Goal: Information Seeking & Learning: Learn about a topic

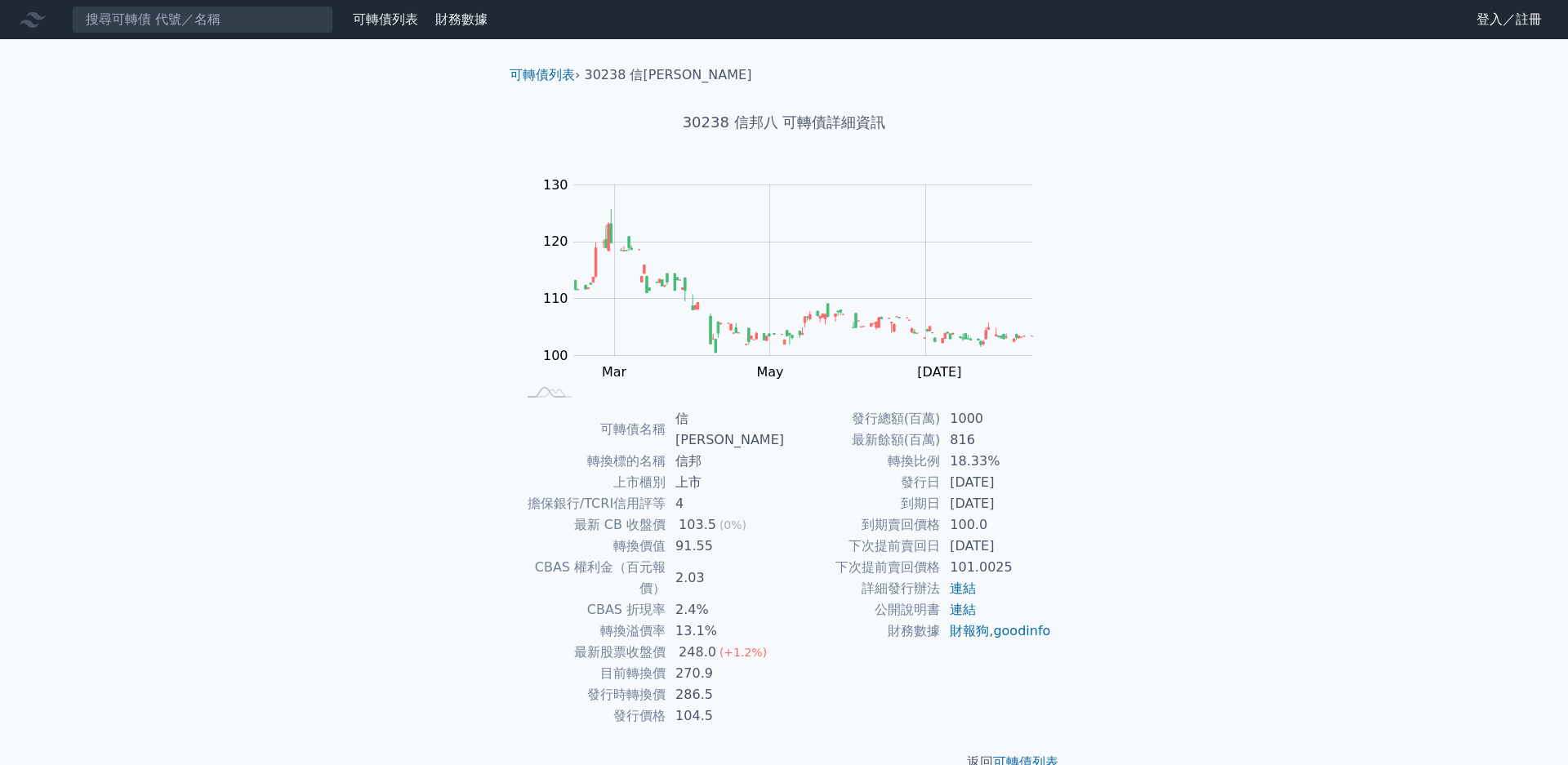
click at [251, 35] on nav "可轉債列表 財務數據 可轉債列表 財務數據 登入／註冊 登入／註冊" at bounding box center [784, 19] width 1568 height 39
click at [248, 27] on input at bounding box center [203, 19] width 262 height 28
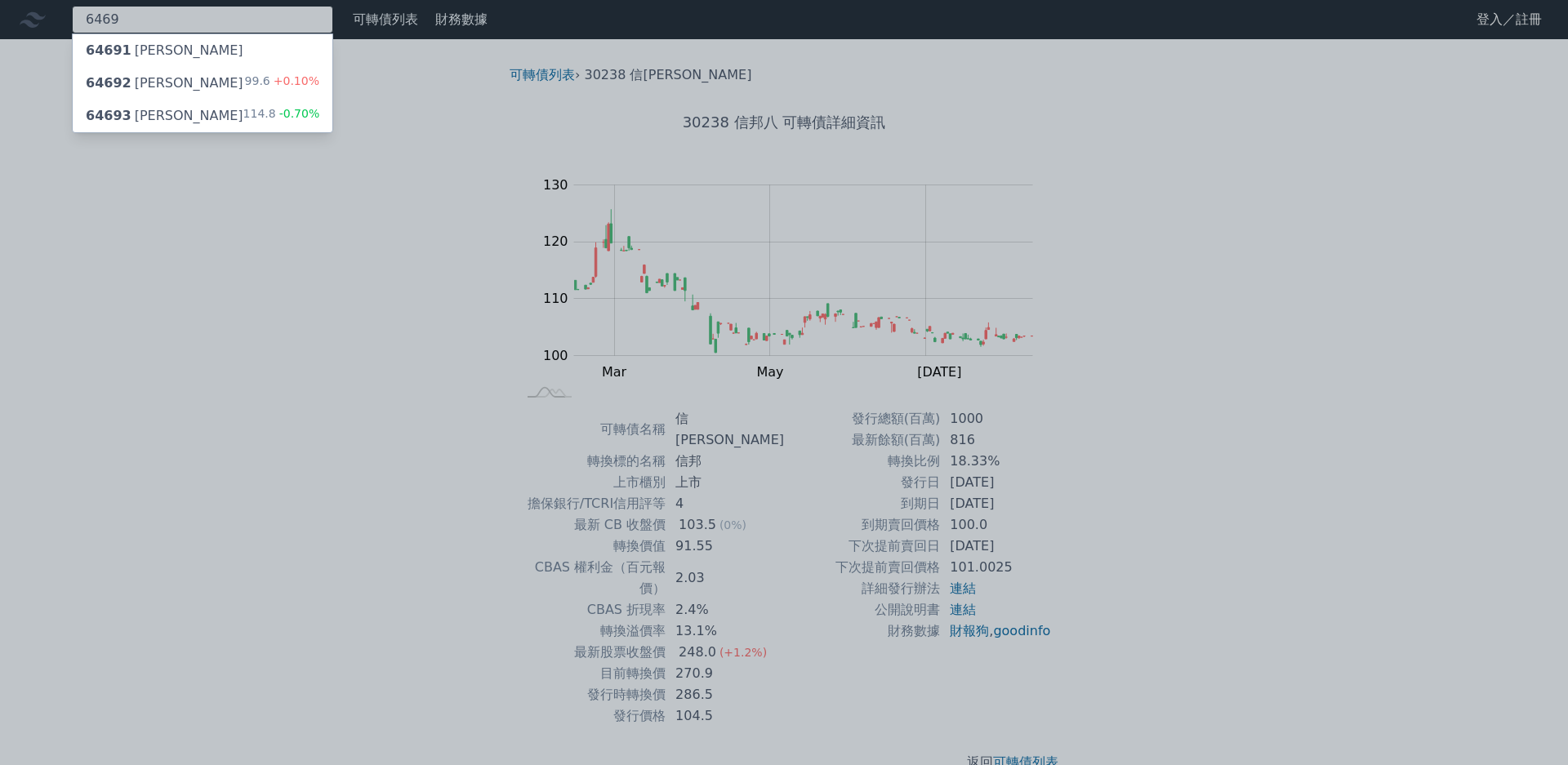
type input "6469"
click at [270, 91] on div "99.6 +0.10%" at bounding box center [282, 83] width 75 height 19
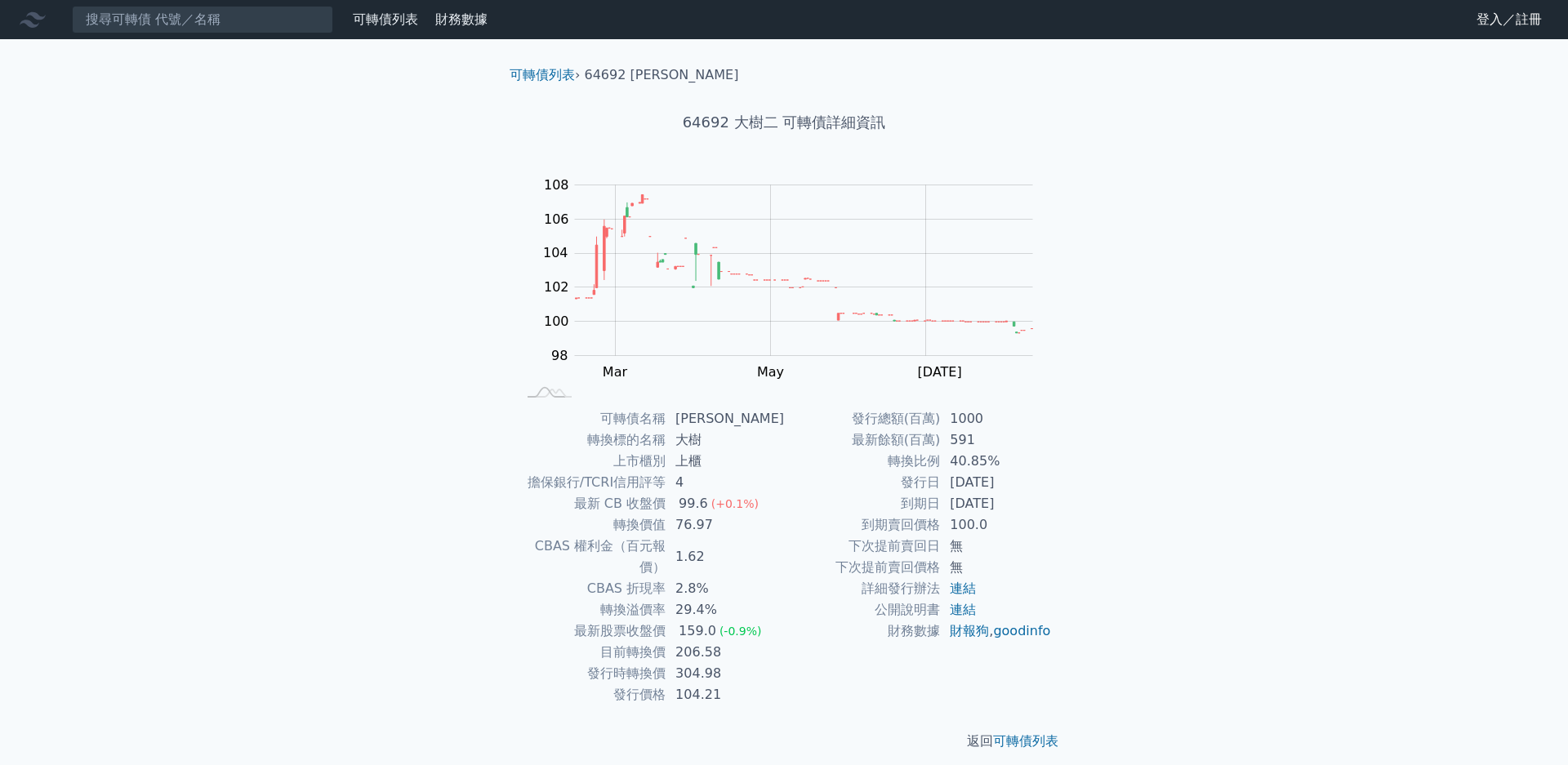
drag, startPoint x: 687, startPoint y: 598, endPoint x: 735, endPoint y: 596, distance: 48.0
click at [720, 599] on td "29.4%" at bounding box center [725, 610] width 118 height 21
click at [735, 599] on td "29.4%" at bounding box center [725, 610] width 118 height 21
click at [301, 19] on input at bounding box center [203, 19] width 262 height 28
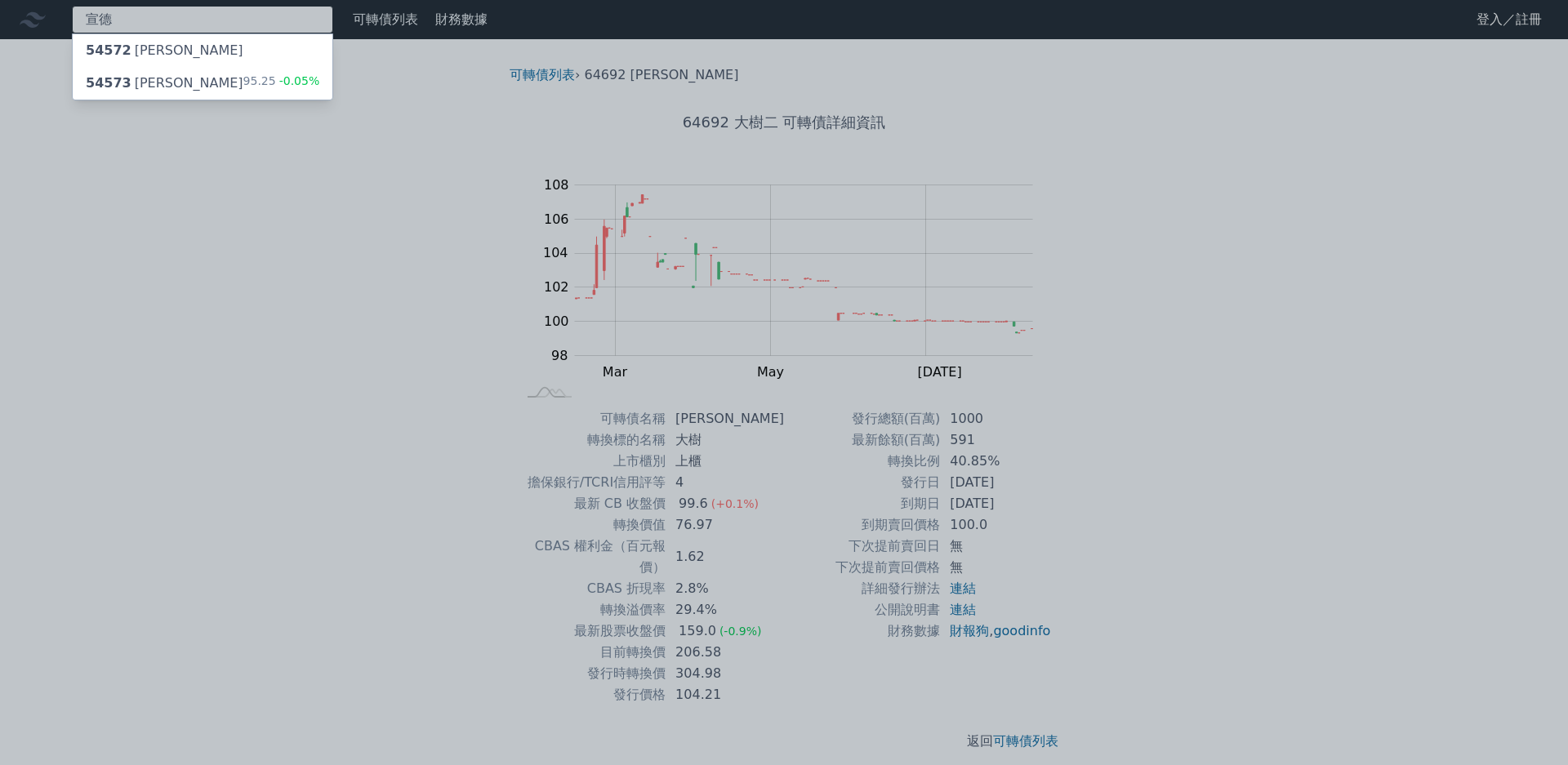
type input "宣德"
click at [309, 94] on div "54573 宣德三 95.25 -0.05%" at bounding box center [203, 83] width 260 height 33
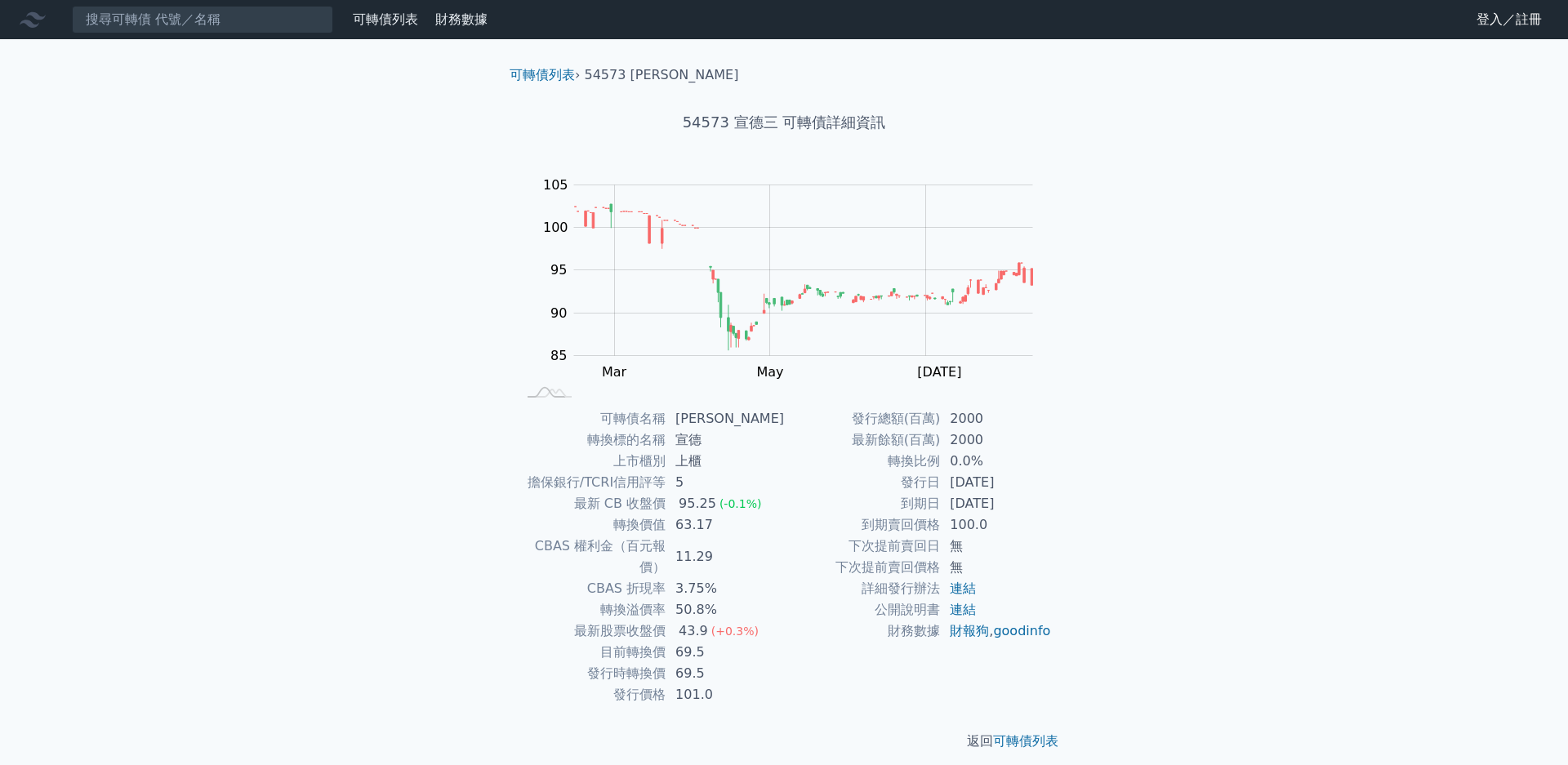
click at [451, 19] on link "財務數據" at bounding box center [462, 19] width 52 height 16
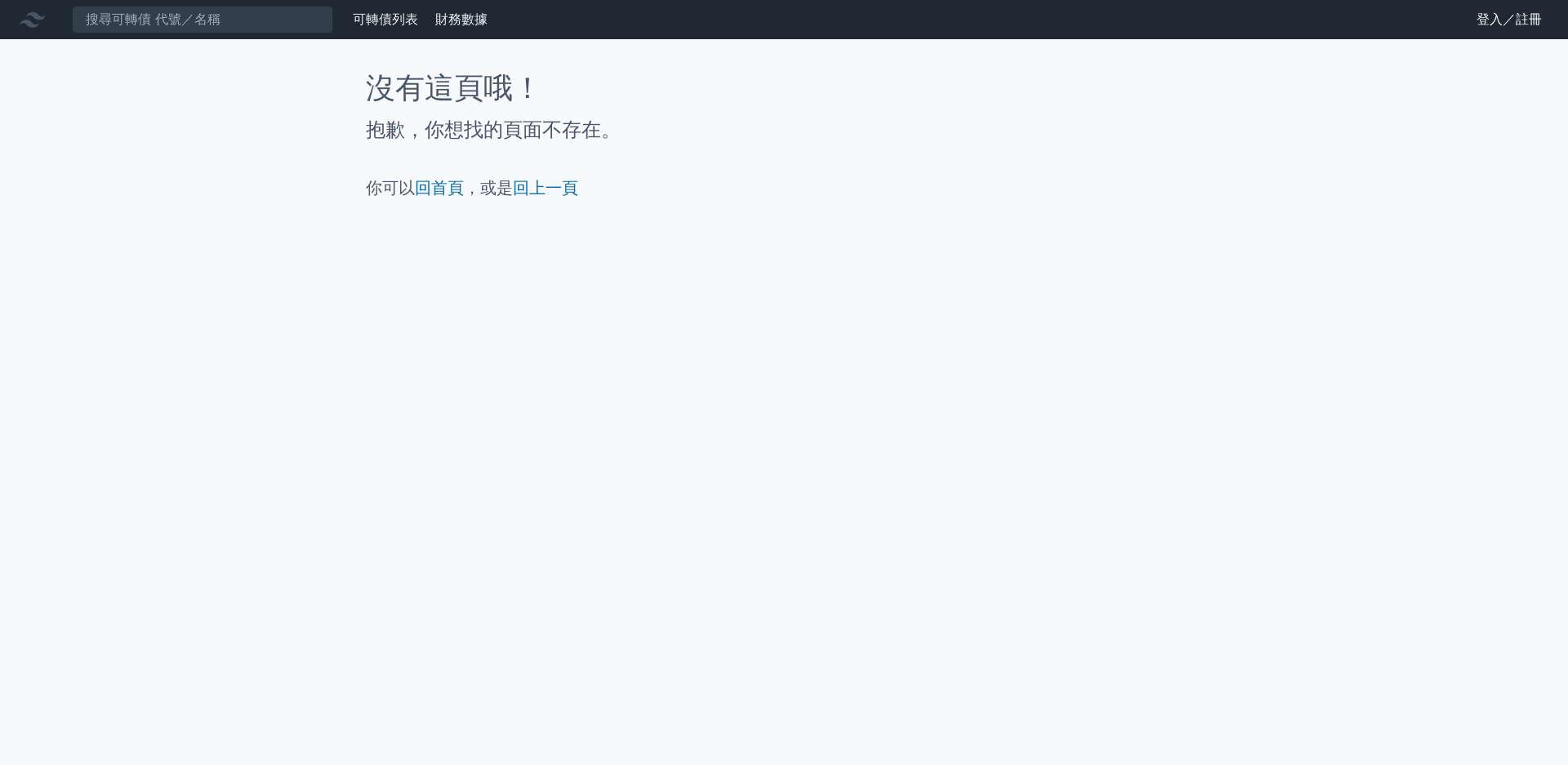
click at [380, 19] on link "可轉債列表" at bounding box center [385, 19] width 65 height 16
